Goal: Task Accomplishment & Management: Manage account settings

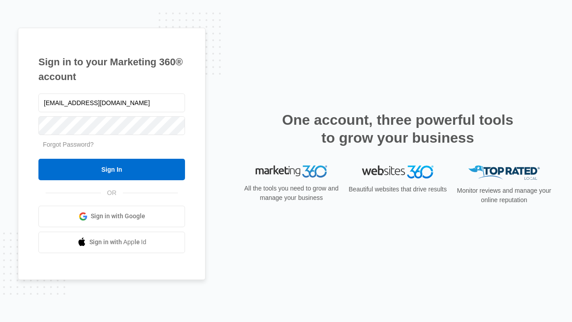
type input "dankie614@gmail.com"
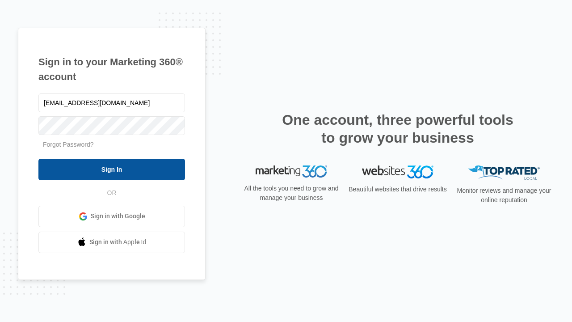
click at [112, 169] on input "Sign In" at bounding box center [111, 169] width 147 height 21
